Goal: Information Seeking & Learning: Learn about a topic

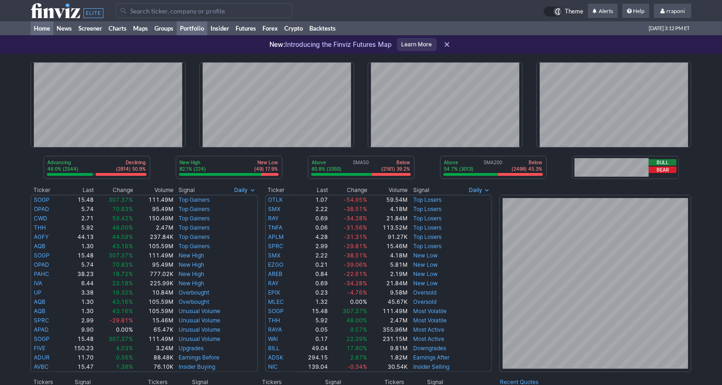
click at [199, 29] on link "Portfolio" at bounding box center [192, 28] width 31 height 14
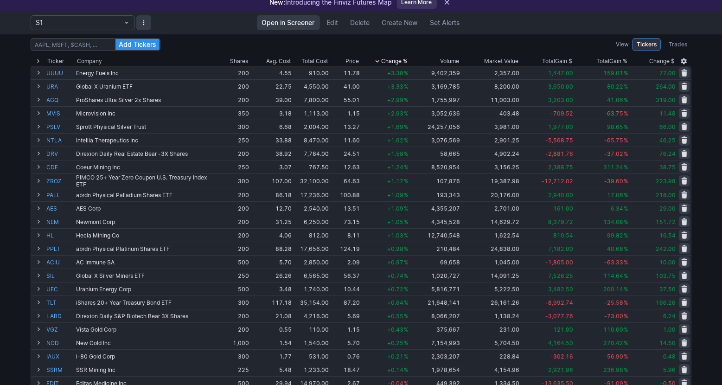
scroll to position [37, 0]
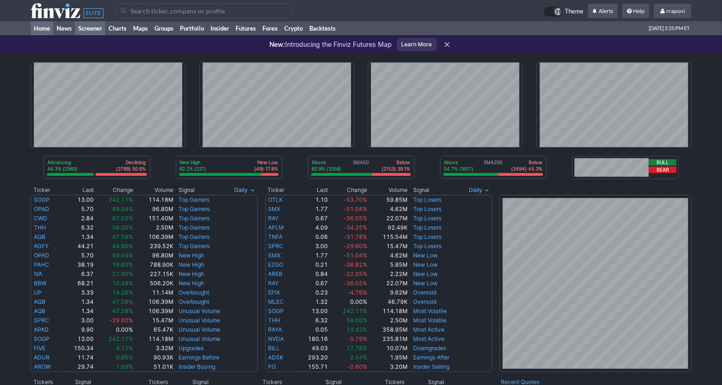
click at [103, 30] on link "Screener" at bounding box center [90, 28] width 30 height 14
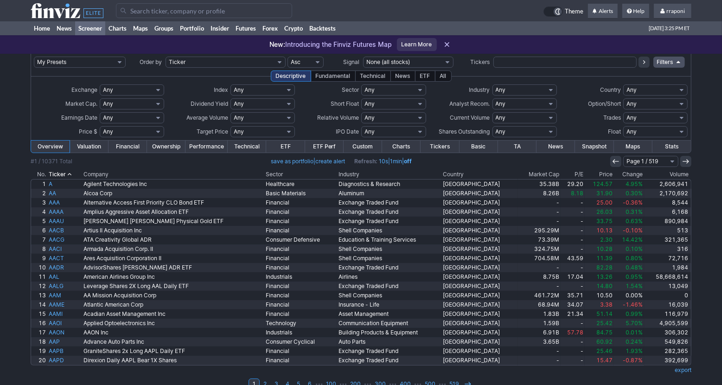
click at [516, 61] on input "text" at bounding box center [565, 62] width 143 height 11
type input "ibm"
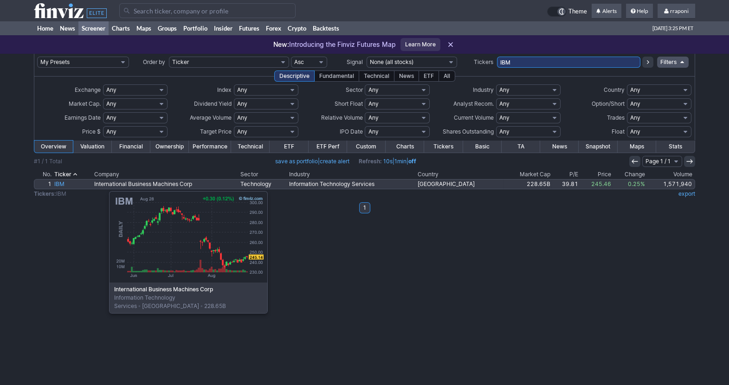
click at [63, 187] on link "IBM" at bounding box center [73, 184] width 40 height 9
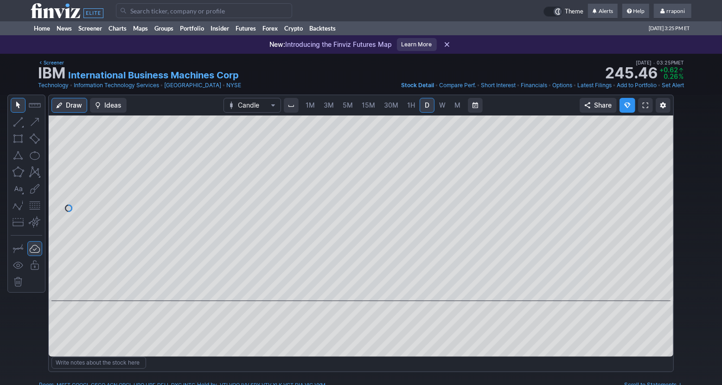
click at [442, 106] on span "W" at bounding box center [442, 105] width 6 height 8
click at [458, 110] on link "M" at bounding box center [458, 105] width 15 height 15
click at [43, 31] on link "Home" at bounding box center [42, 28] width 23 height 14
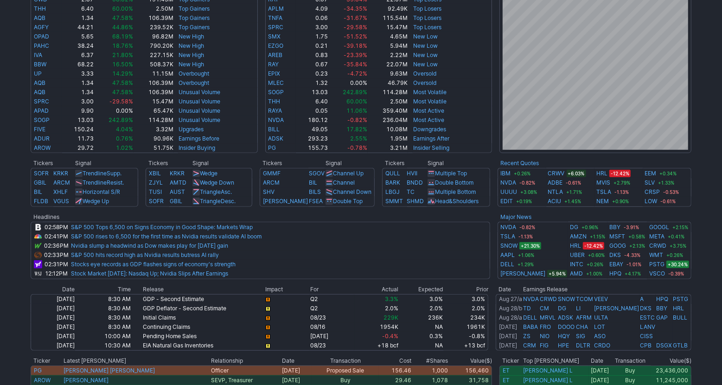
scroll to position [222, 0]
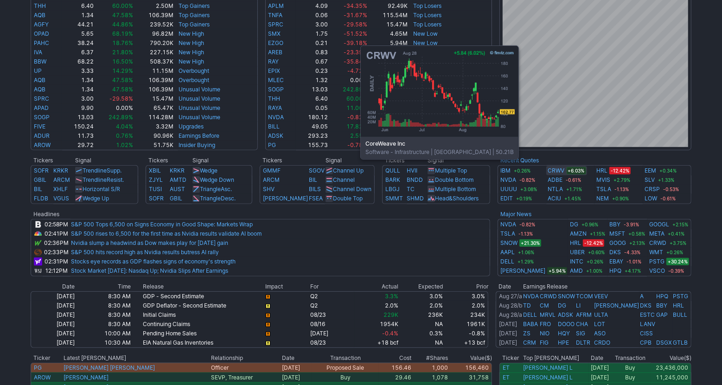
click at [560, 173] on link "CRWV" at bounding box center [556, 170] width 17 height 9
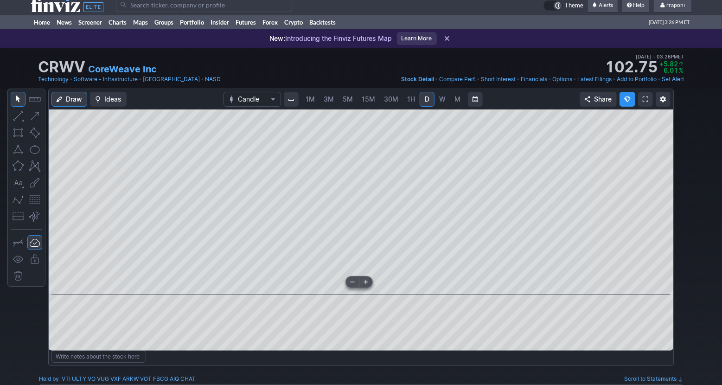
scroll to position [8, 0]
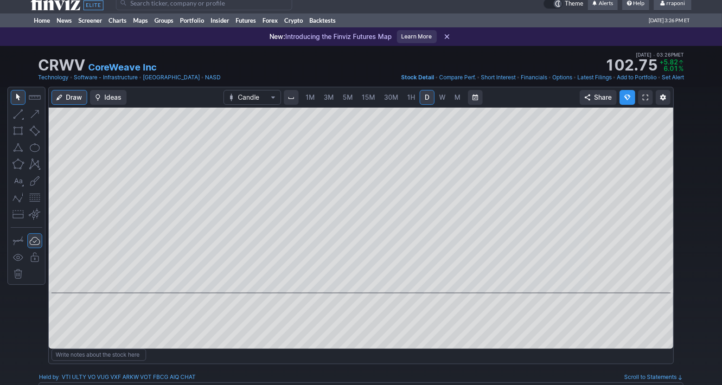
click at [332, 99] on span "3M" at bounding box center [329, 97] width 10 height 8
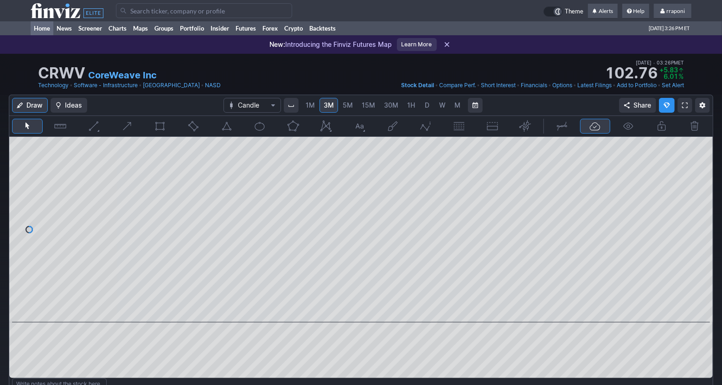
click at [46, 28] on link "Home" at bounding box center [42, 28] width 23 height 14
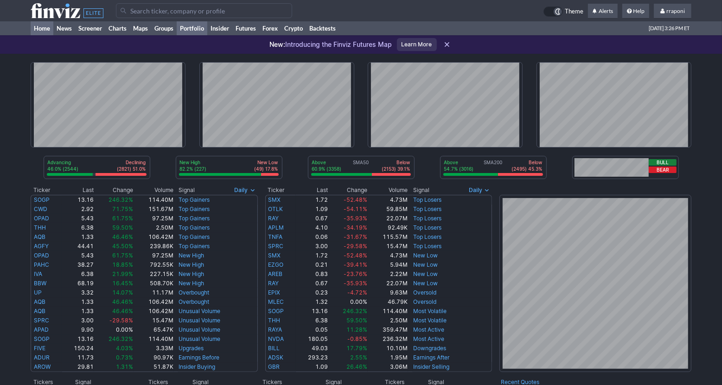
click at [199, 30] on link "Portfolio" at bounding box center [192, 28] width 31 height 14
click at [193, 33] on link "Portfolio" at bounding box center [192, 28] width 31 height 14
click at [80, 30] on link "Screener" at bounding box center [90, 28] width 30 height 14
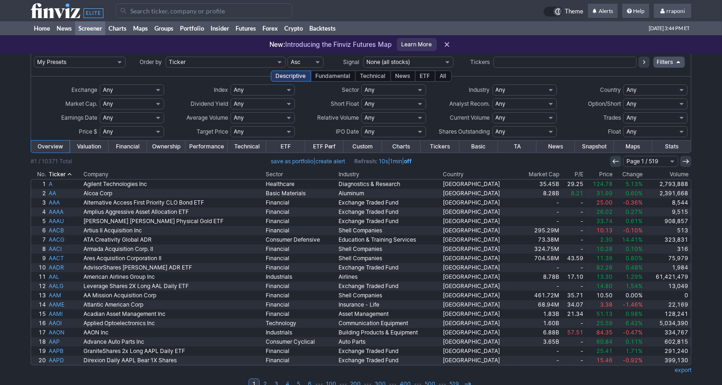
click at [505, 66] on input "text" at bounding box center [565, 62] width 143 height 11
type input "ter"
click at [640, 64] on button at bounding box center [644, 62] width 11 height 11
